Goal: Communication & Community: Answer question/provide support

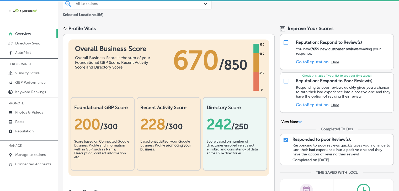
scroll to position [52, 0]
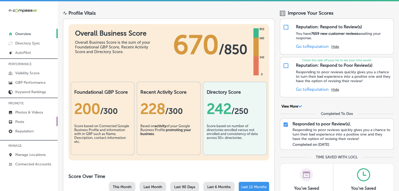
click at [36, 122] on link "Posts" at bounding box center [29, 121] width 58 height 9
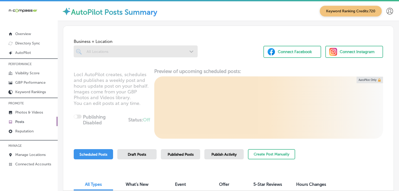
click at [223, 149] on div "Publish Activity" at bounding box center [223, 154] width 39 height 10
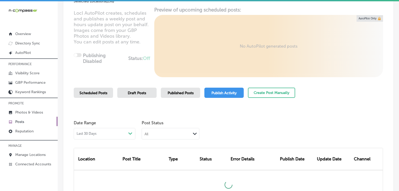
scroll to position [105, 0]
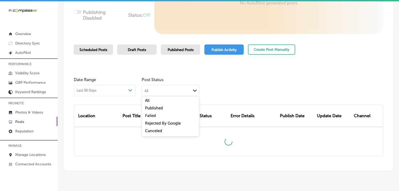
click at [160, 88] on div "All Path Created with Sketch." at bounding box center [170, 90] width 57 height 10
click at [155, 118] on div "Failed" at bounding box center [170, 117] width 57 height 8
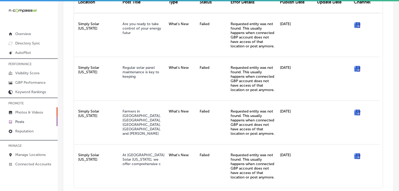
scroll to position [210, 0]
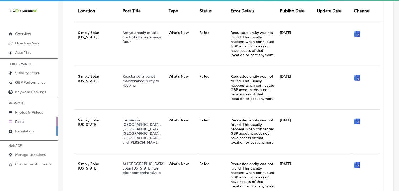
click at [30, 127] on link "Reputation" at bounding box center [29, 130] width 58 height 9
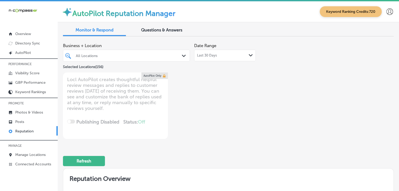
click at [224, 55] on div "Last 30 Days Path Created with Sketch." at bounding box center [225, 55] width 56 height 4
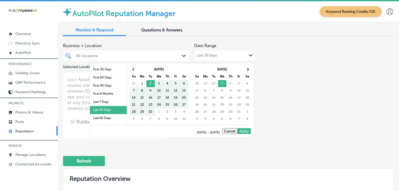
click at [99, 103] on li "Last 7 Days" at bounding box center [108, 102] width 37 height 8
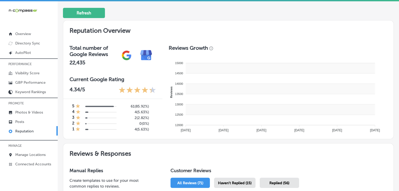
scroll to position [157, 0]
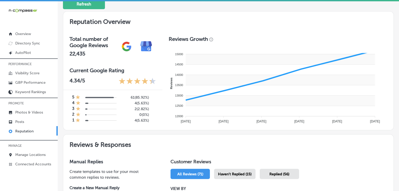
click at [235, 169] on div "Haven't Replied (15)" at bounding box center [234, 174] width 41 height 10
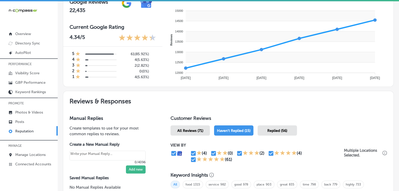
scroll to position [210, 0]
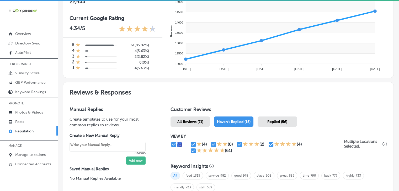
type textarea "x"
click at [192, 149] on input "checkbox" at bounding box center [193, 151] width 6 height 6
checkbox input "false"
type textarea "x"
click at [268, 144] on input "checkbox" at bounding box center [271, 144] width 6 height 6
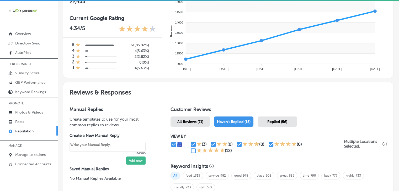
checkbox input "false"
type textarea "x"
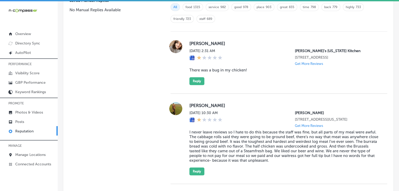
scroll to position [324, 0]
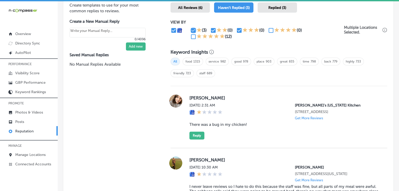
click at [193, 30] on input "checkbox" at bounding box center [193, 30] width 6 height 6
checkbox input "false"
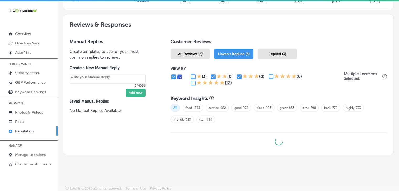
click at [210, 70] on div "VIEW BY (3) (0) (0) (0) (12)" at bounding box center [256, 76] width 173 height 20
type textarea "x"
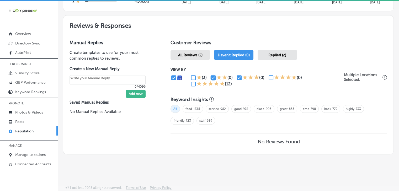
click at [211, 76] on input "checkbox" at bounding box center [213, 78] width 6 height 6
checkbox input "false"
type textarea "x"
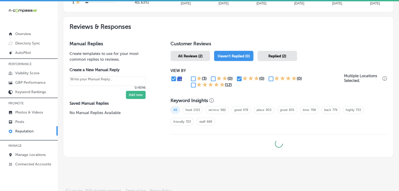
click at [237, 80] on input "checkbox" at bounding box center [239, 79] width 6 height 6
checkbox input "false"
type textarea "x"
click at [264, 79] on div "(0)" at bounding box center [252, 79] width 32 height 6
click at [270, 79] on input "checkbox" at bounding box center [271, 79] width 6 height 6
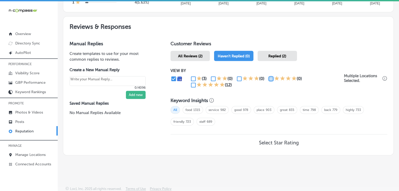
checkbox input "true"
type textarea "x"
click at [192, 85] on input "checkbox" at bounding box center [193, 85] width 6 height 6
checkbox input "true"
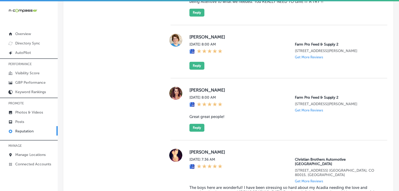
scroll to position [642, 0]
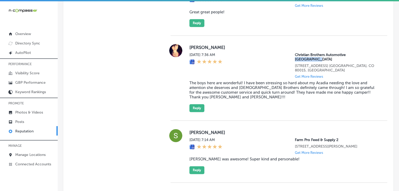
drag, startPoint x: 368, startPoint y: 68, endPoint x: 343, endPoint y: 66, distance: 24.7
click at [343, 66] on div "[PERSON_NAME] [DATE] 7:36 AM Christian Brothers Automotive [GEOGRAPHIC_DATA][ST…" at bounding box center [283, 78] width 189 height 68
copy p "[GEOGRAPHIC_DATA]"
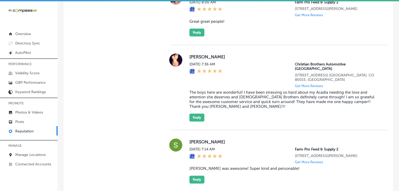
scroll to position [624, 0]
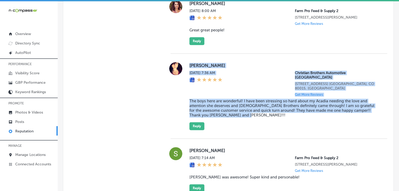
drag, startPoint x: 231, startPoint y: 112, endPoint x: 189, endPoint y: 78, distance: 54.2
click at [189, 78] on div "[PERSON_NAME] [DATE] 7:36 AM Christian Brothers Automotive [GEOGRAPHIC_DATA][ST…" at bounding box center [283, 96] width 189 height 68
copy div "[PERSON_NAME] [DATE] 7:36 AM Christian Brothers Automotive [GEOGRAPHIC_DATA][ST…"
click at [194, 130] on button "Reply" at bounding box center [196, 126] width 15 height 8
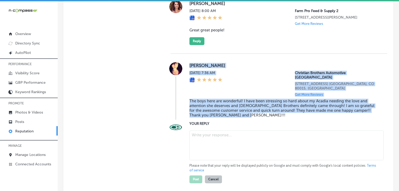
click at [255, 138] on textarea at bounding box center [286, 145] width 194 height 30
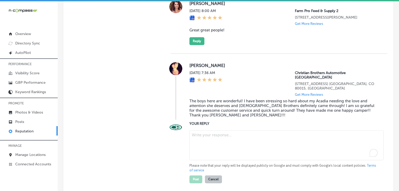
type textarea "x"
click at [246, 145] on textarea "To enrich screen reader interactions, please activate Accessibility in Grammarl…" at bounding box center [286, 145] width 194 height 30
click at [225, 146] on textarea "To enrich screen reader interactions, please activate Accessibility in Grammarl…" at bounding box center [286, 145] width 194 height 30
paste textarea "We’re so happy to hear that you had a fantastic experience, [PERSON_NAME]! It's…"
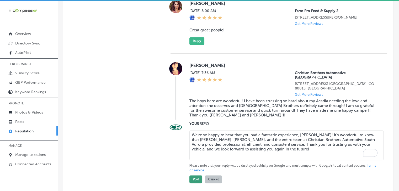
type textarea "We’re so happy to hear that you had a fantastic experience, [PERSON_NAME]! It's…"
click at [198, 183] on button "Post" at bounding box center [195, 180] width 13 height 8
drag, startPoint x: 221, startPoint y: 188, endPoint x: 220, endPoint y: 180, distance: 8.0
click at [222, 183] on div "Post Cancel Please wait..." at bounding box center [218, 178] width 59 height 10
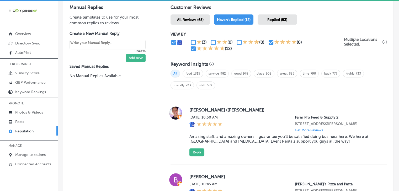
scroll to position [205, 0]
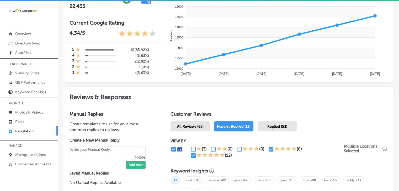
click at [281, 128] on div "Replied (53)" at bounding box center [276, 126] width 39 height 10
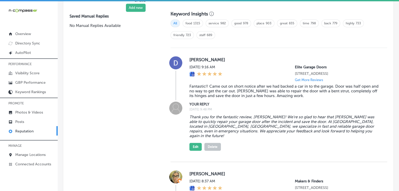
scroll to position [663, 0]
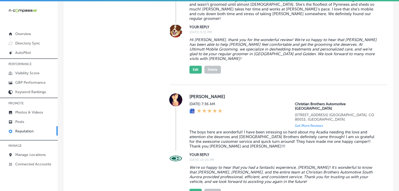
click at [215, 189] on button "Delete" at bounding box center [212, 193] width 17 height 8
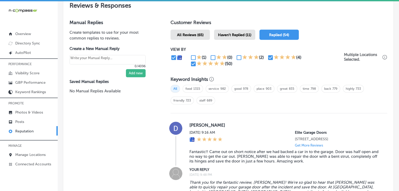
click at [239, 35] on span "Haven't Replied (11)" at bounding box center [234, 35] width 33 height 4
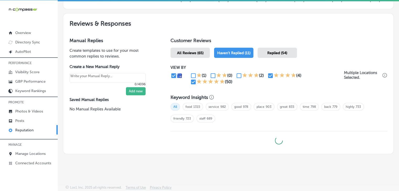
scroll to position [1, 0]
type textarea "x"
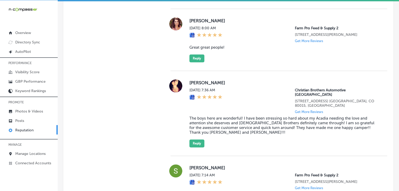
scroll to position [614, 0]
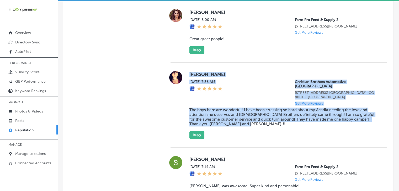
drag, startPoint x: 258, startPoint y: 130, endPoint x: 188, endPoint y: 87, distance: 82.9
click at [189, 87] on div "[PERSON_NAME] [DATE] 7:36 AM Christian Brothers Automotive [GEOGRAPHIC_DATA][ST…" at bounding box center [283, 105] width 189 height 68
copy div "[PERSON_NAME] [DATE] 7:36 AM Christian Brothers Automotive [GEOGRAPHIC_DATA][ST…"
click at [194, 139] on button "Reply" at bounding box center [196, 135] width 15 height 8
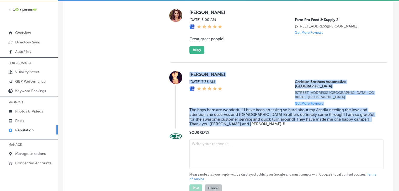
click at [206, 163] on textarea at bounding box center [286, 154] width 194 height 30
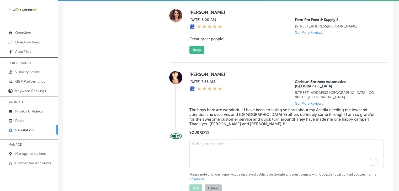
paste textarea "We’re so glad to hear that [PERSON_NAME], [PERSON_NAME], and [PERSON_NAME] were…"
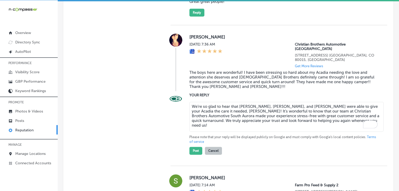
scroll to position [667, 0]
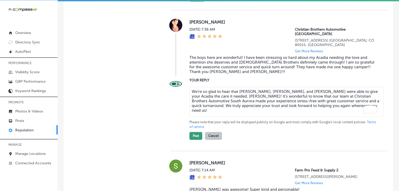
type textarea "We’re so glad to hear that [PERSON_NAME], [PERSON_NAME], and [PERSON_NAME] were…"
click at [194, 138] on button "Post" at bounding box center [195, 136] width 13 height 8
type textarea "x"
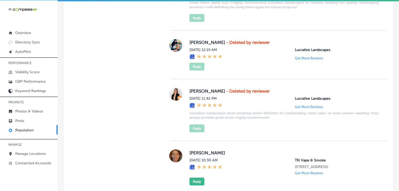
scroll to position [1176, 0]
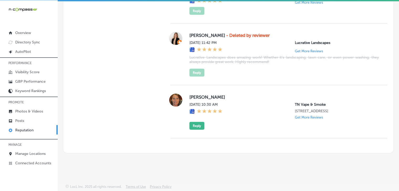
click at [129, 184] on div "AutoPilot Reputation Manager Keyword Ranking Credits: 720 Monitor & Respond Que…" at bounding box center [228, 95] width 341 height 191
